Goal: Task Accomplishment & Management: Manage account settings

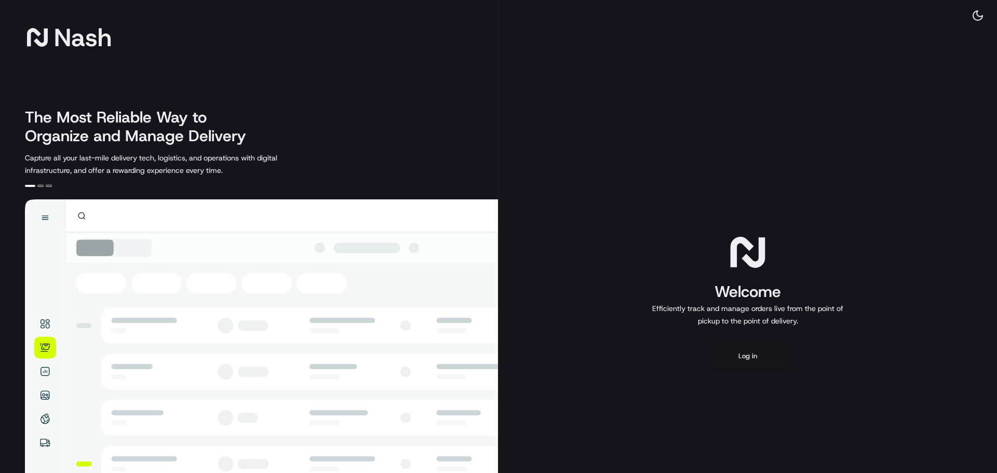
click at [750, 351] on button "Log in" at bounding box center [747, 356] width 83 height 25
